Goal: Complete application form

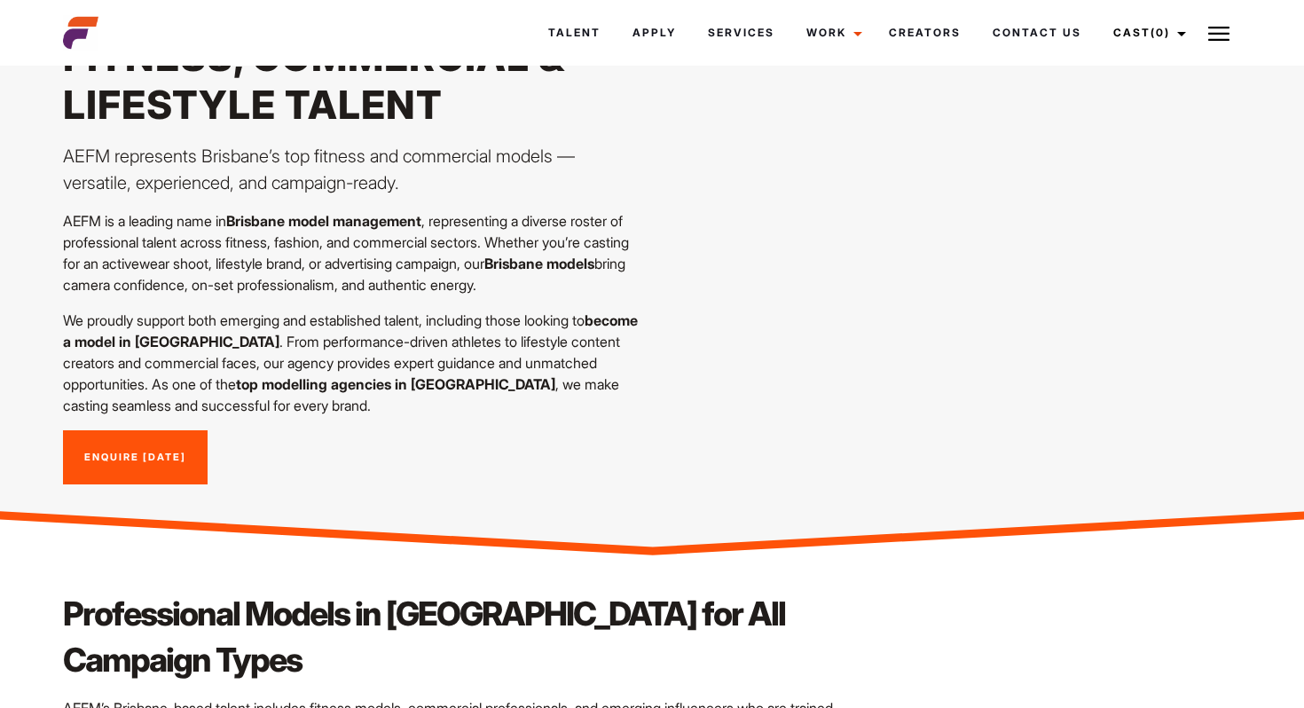
scroll to position [211, 0]
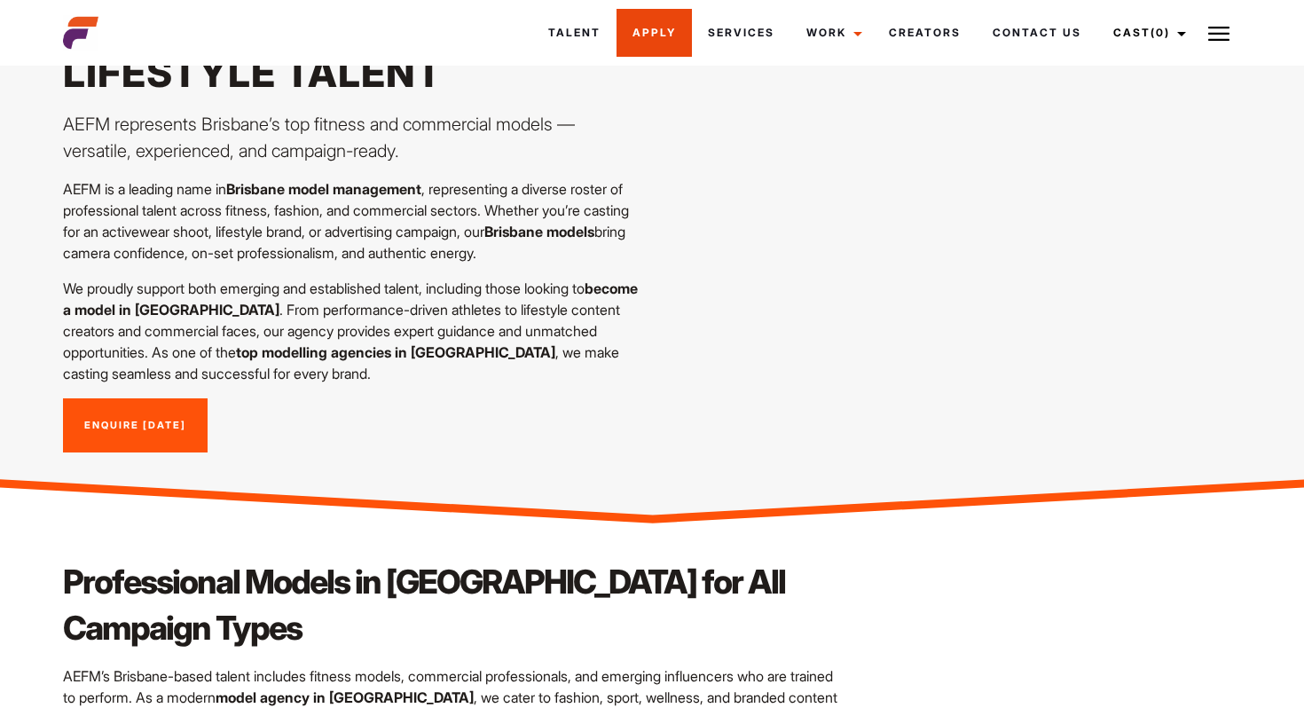
click at [650, 33] on link "Apply" at bounding box center [654, 33] width 75 height 48
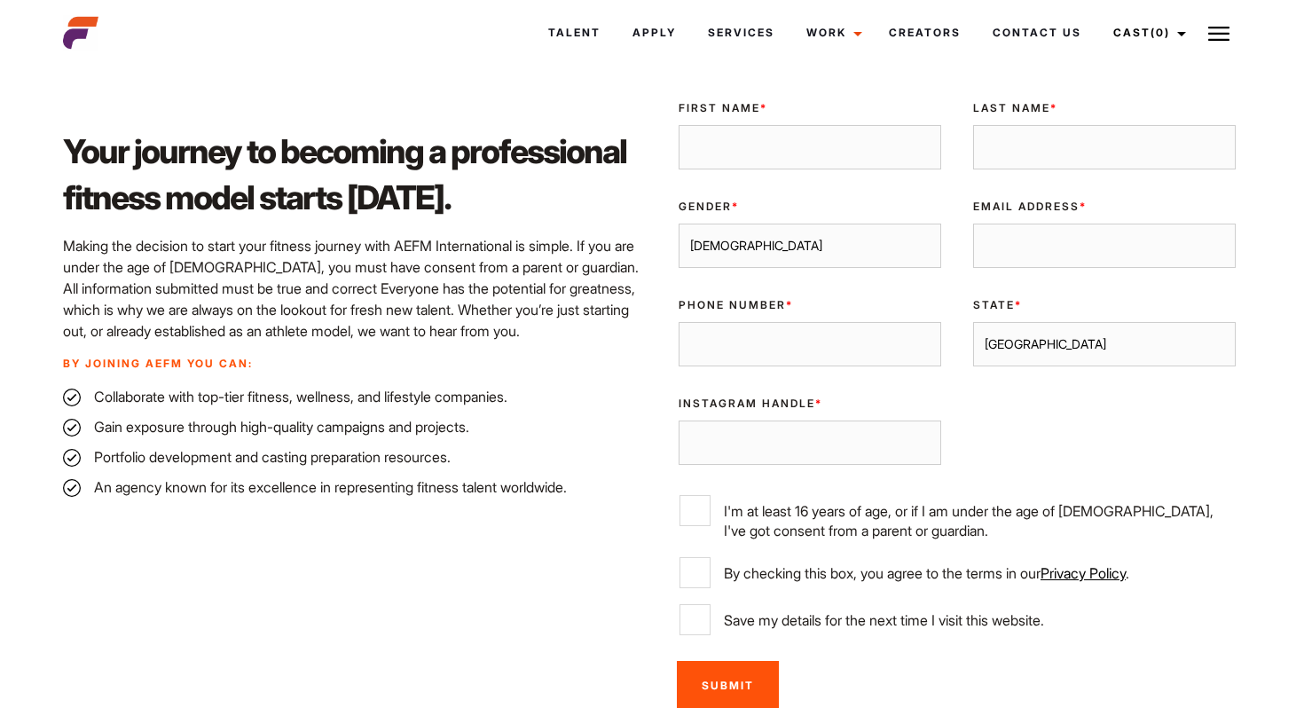
scroll to position [471, 0]
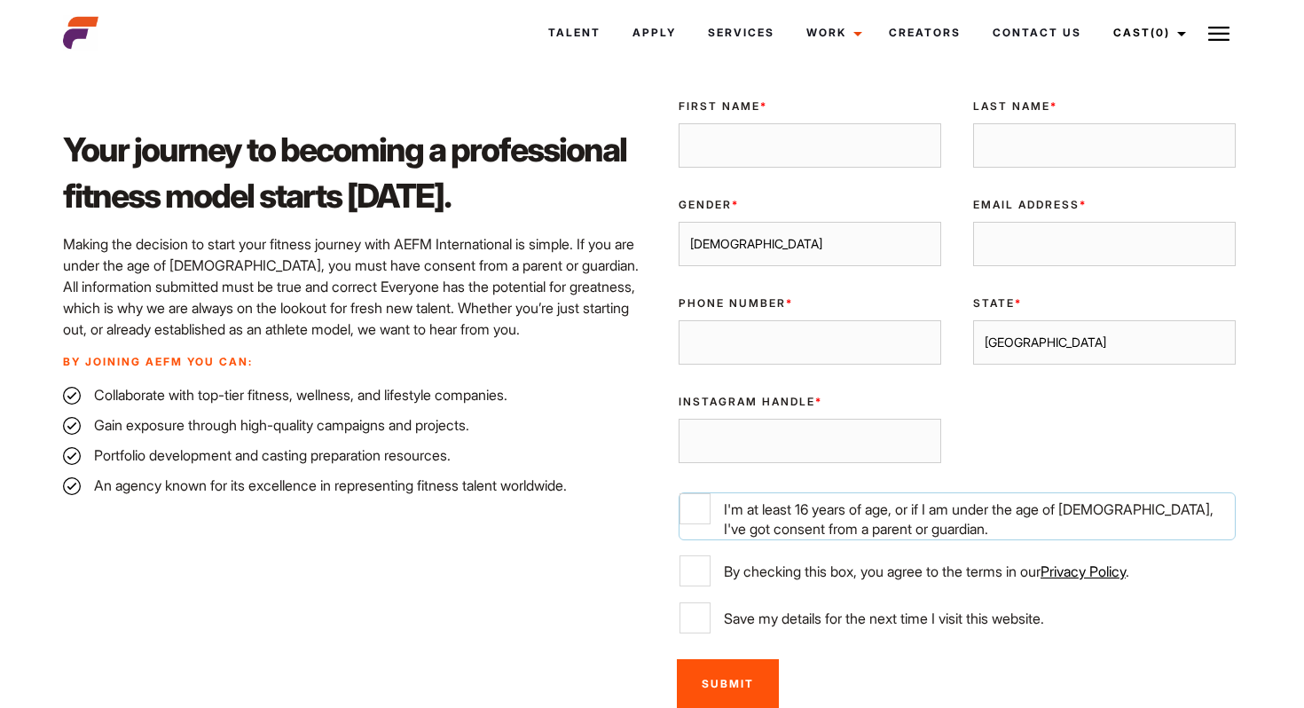
click at [690, 509] on input "I'm at least 16 years of age, or if I am under the age of [DEMOGRAPHIC_DATA], I…" at bounding box center [694, 508] width 31 height 31
checkbox input "true"
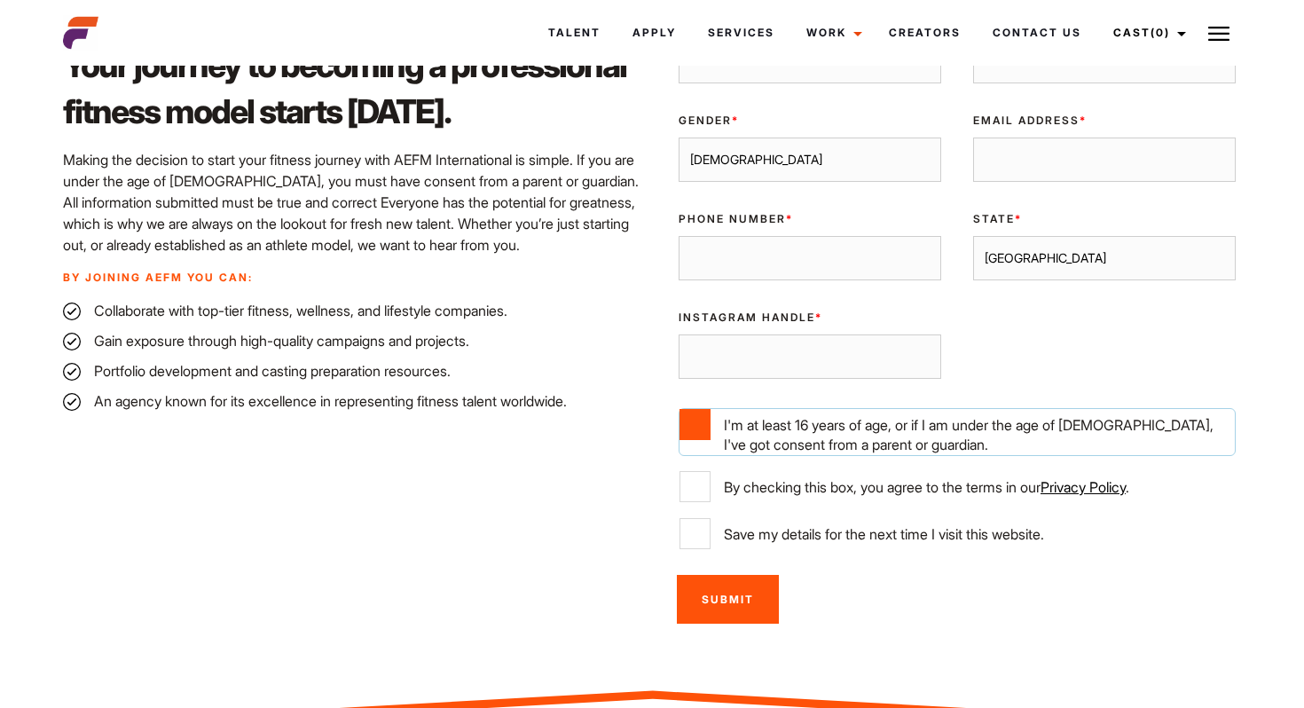
scroll to position [554, 0]
click at [740, 364] on input "Instagram Handle *" at bounding box center [810, 357] width 263 height 44
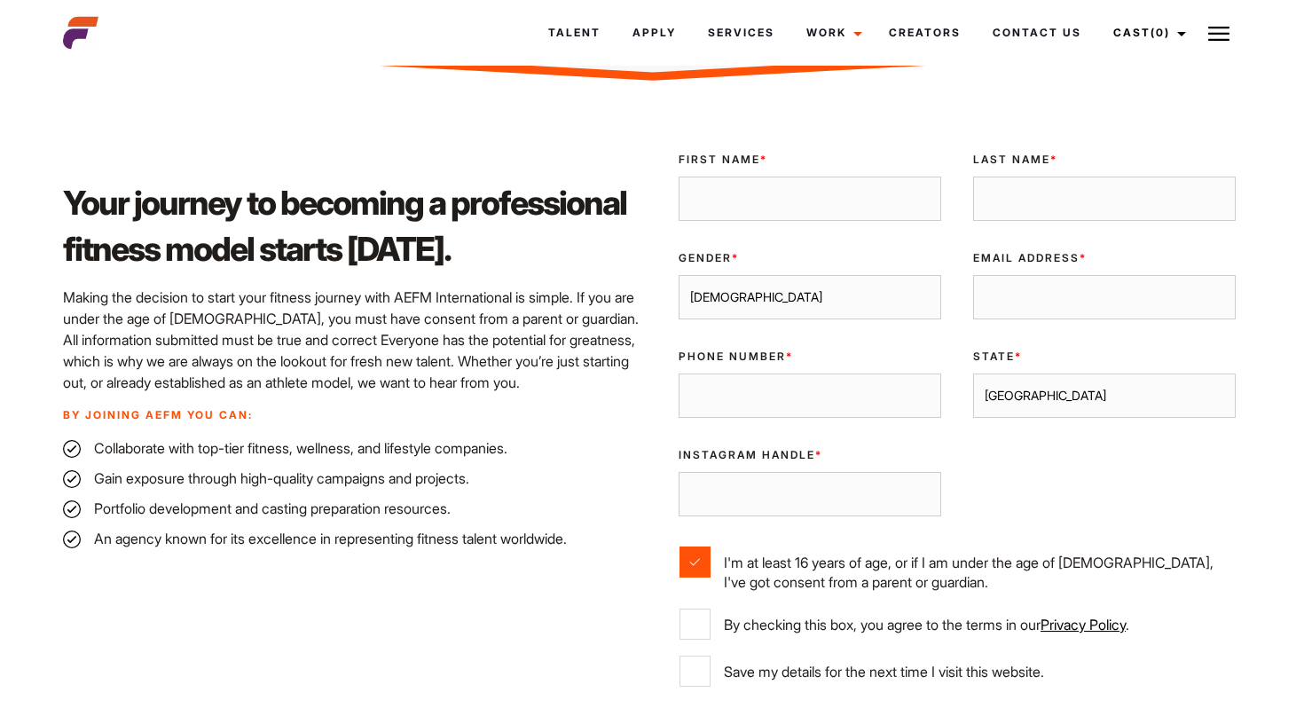
scroll to position [271, 0]
